Goal: Transaction & Acquisition: Book appointment/travel/reservation

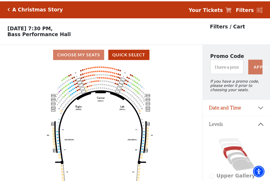
scroll to position [25, 0]
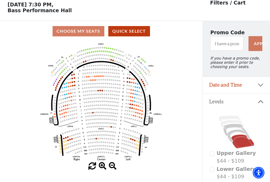
scroll to position [25, 0]
